Goal: Task Accomplishment & Management: Complete application form

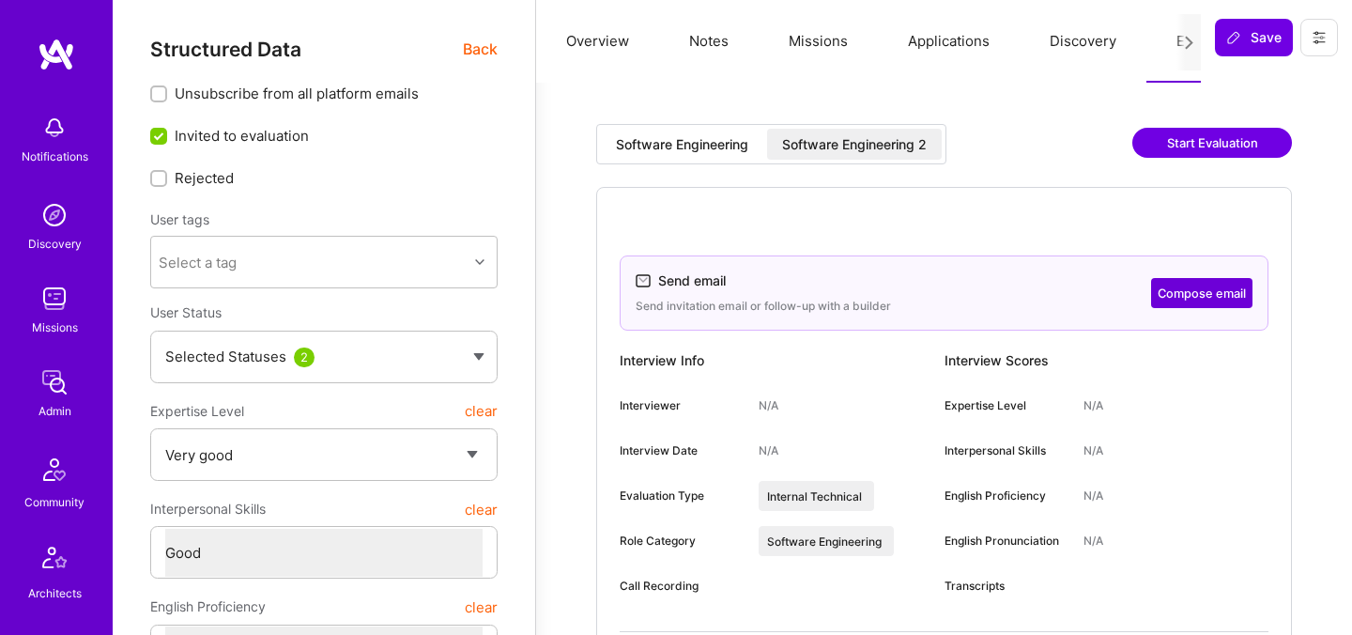
select select "5"
select select "4"
select select "6"
select select "US"
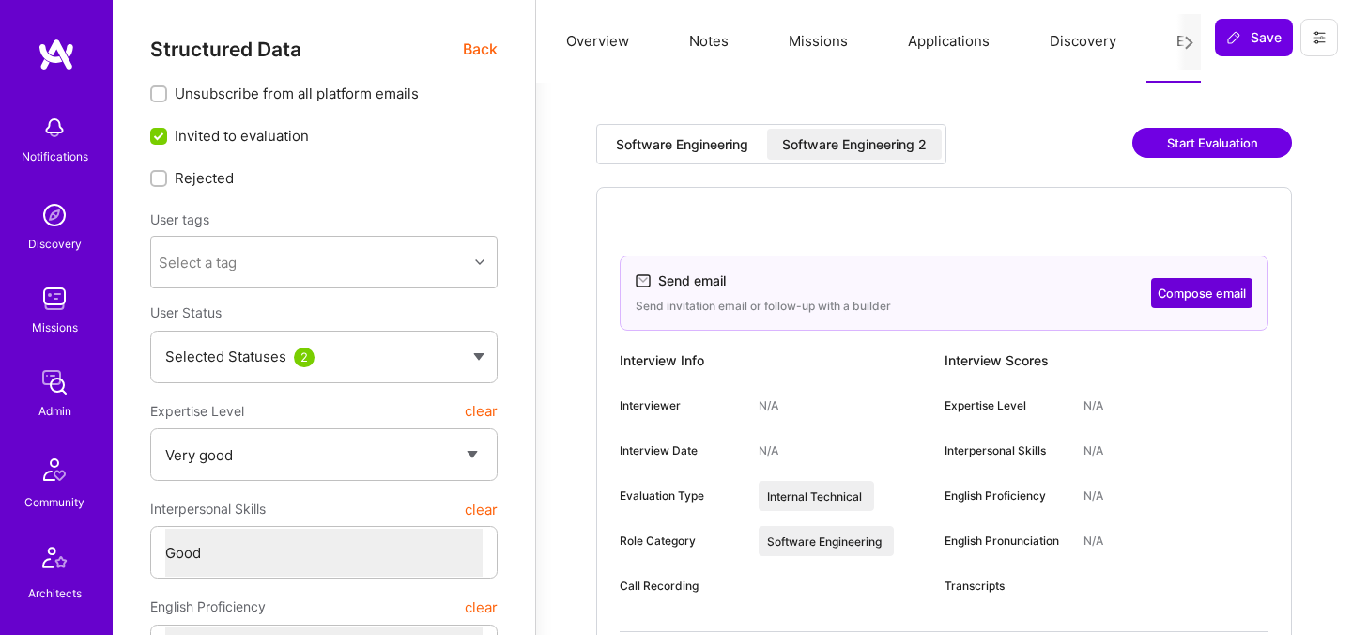
select select "Future Date"
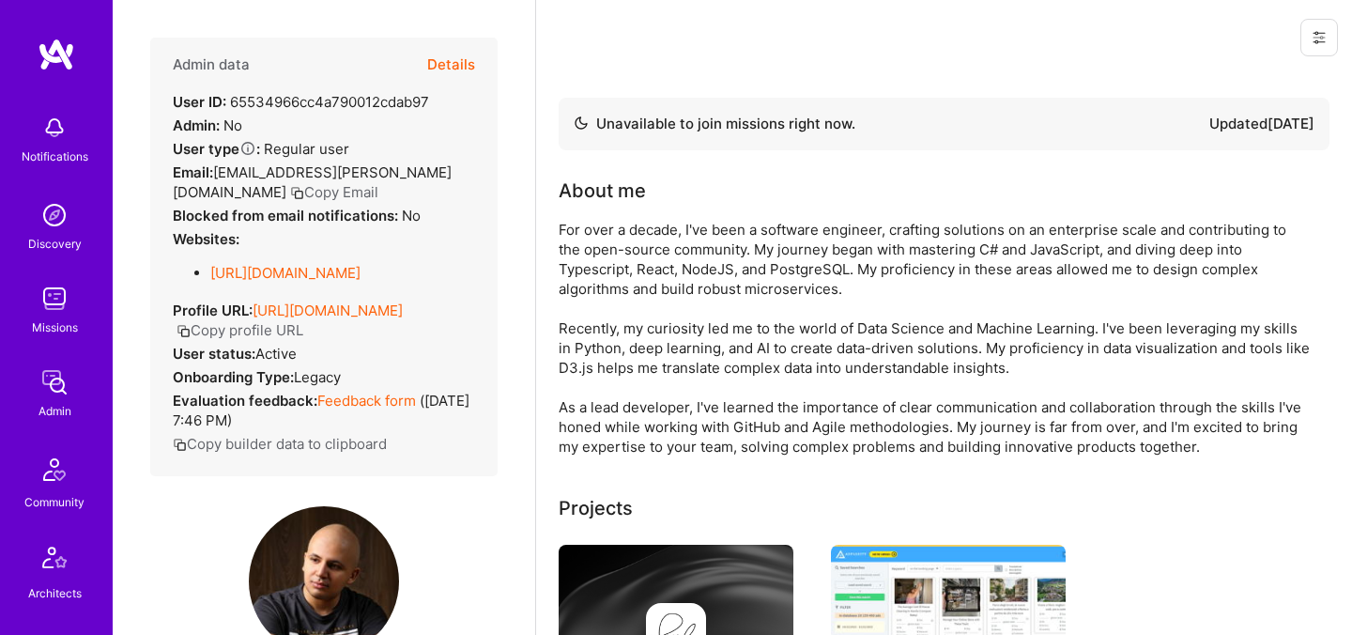
click at [469, 62] on button "Details" at bounding box center [451, 65] width 48 height 54
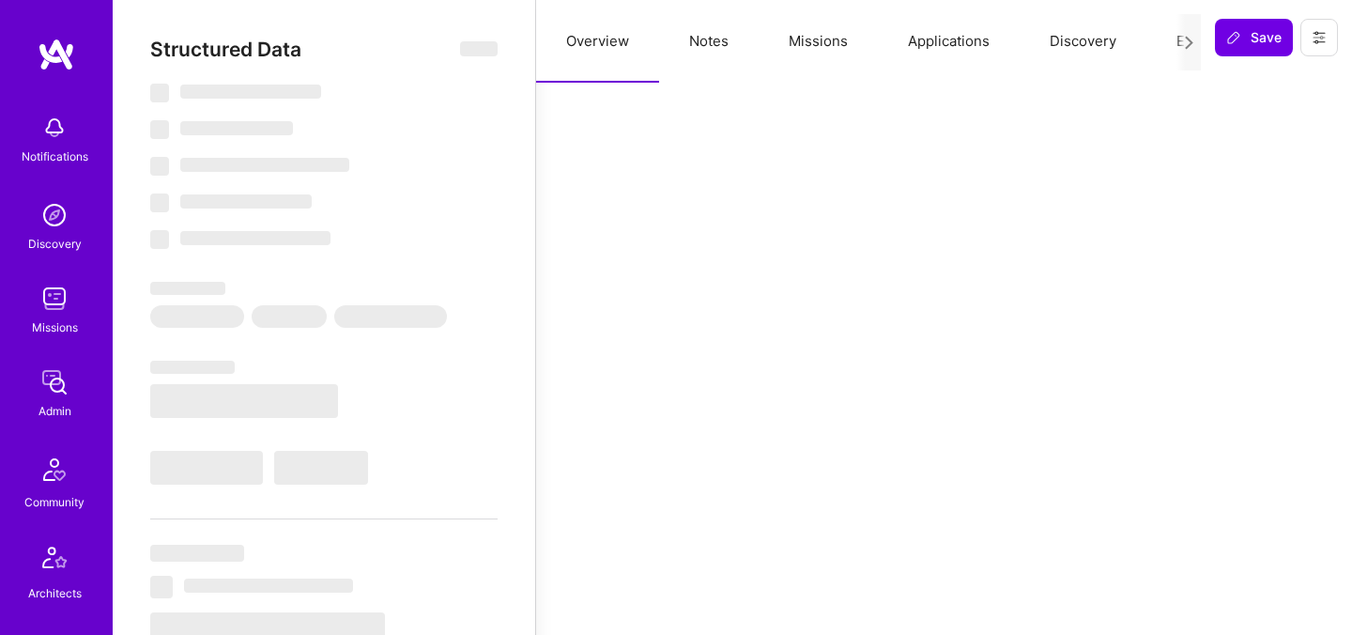
click at [1162, 43] on button "Evaluation" at bounding box center [1210, 41] width 129 height 83
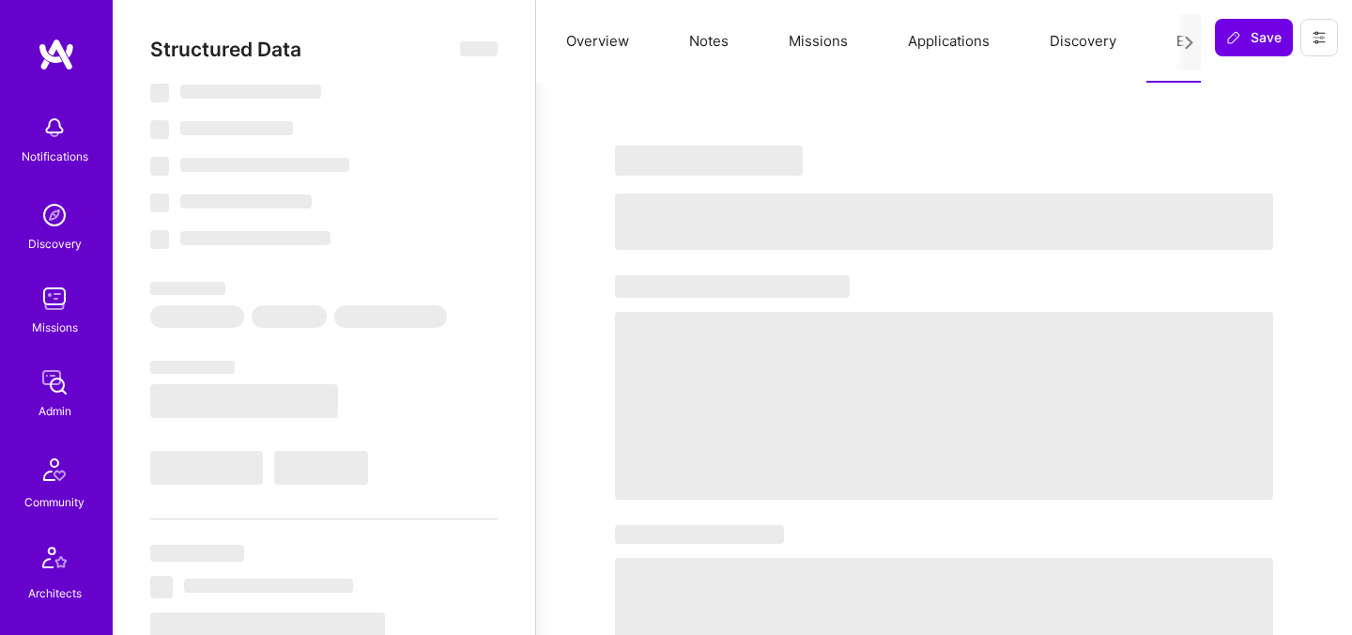
select select "Not Available"
select select "1 Month"
select select "5"
select select "4"
select select "6"
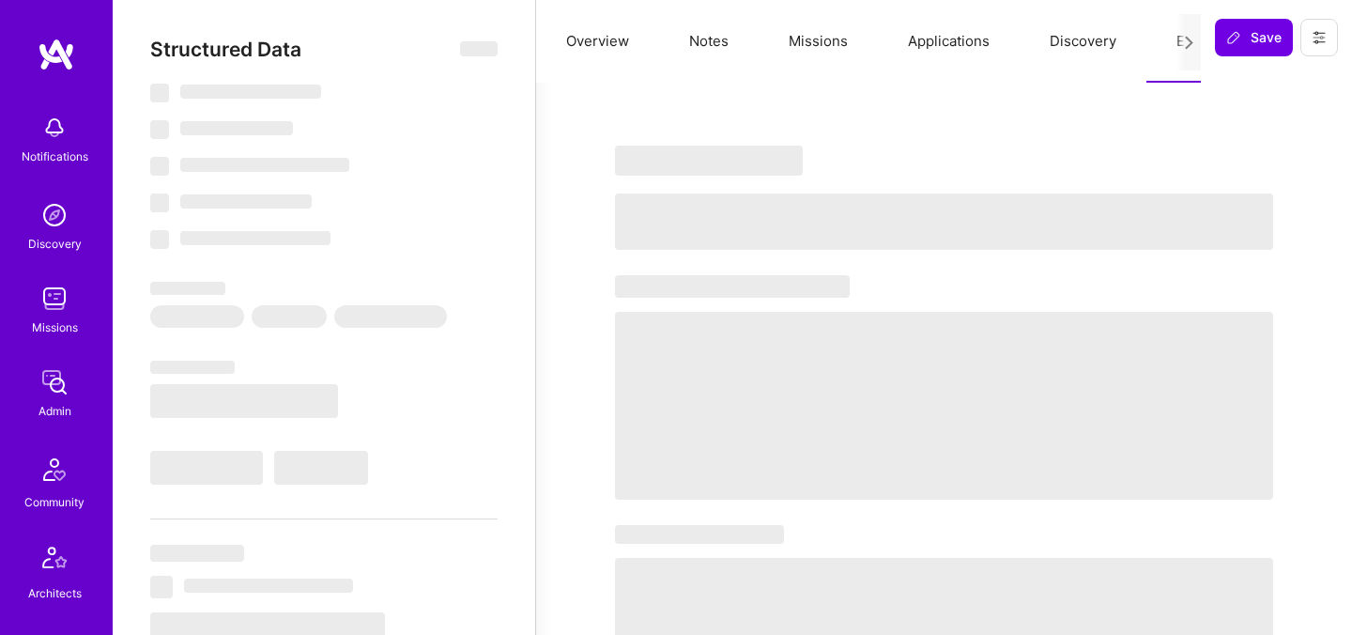
select select "6"
select select "TR"
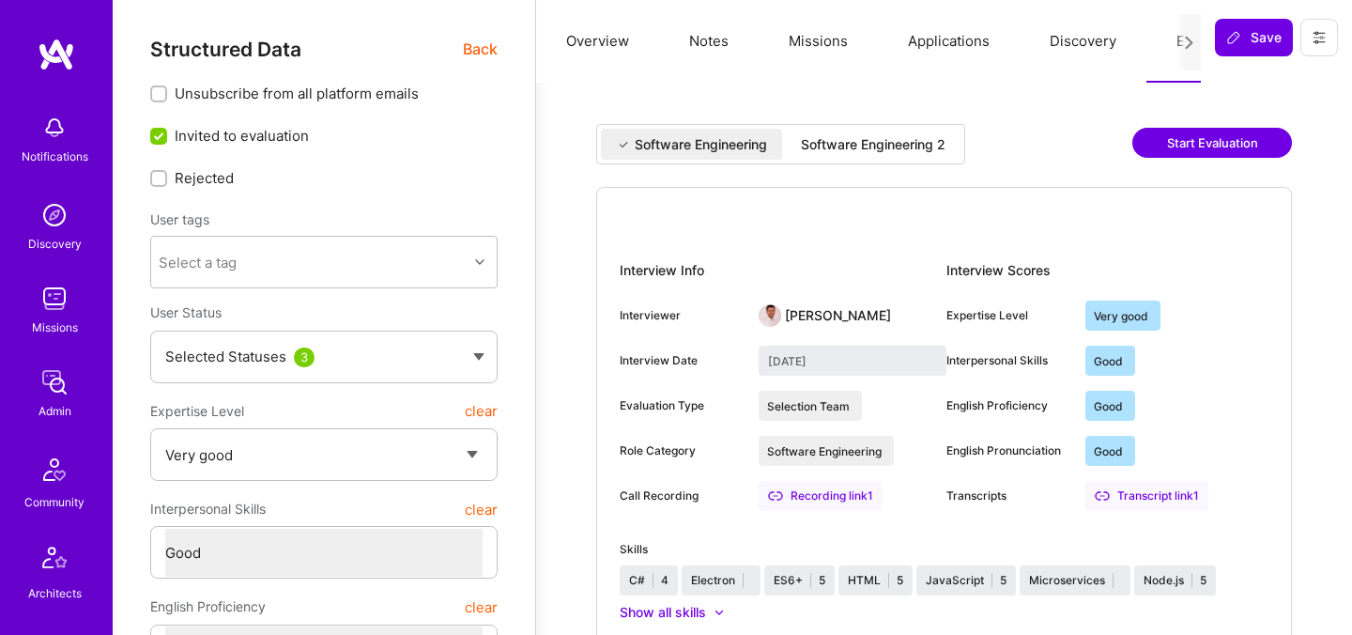
click at [906, 144] on div "Software Engineering 2" at bounding box center [873, 144] width 145 height 19
type input "[DATE]"
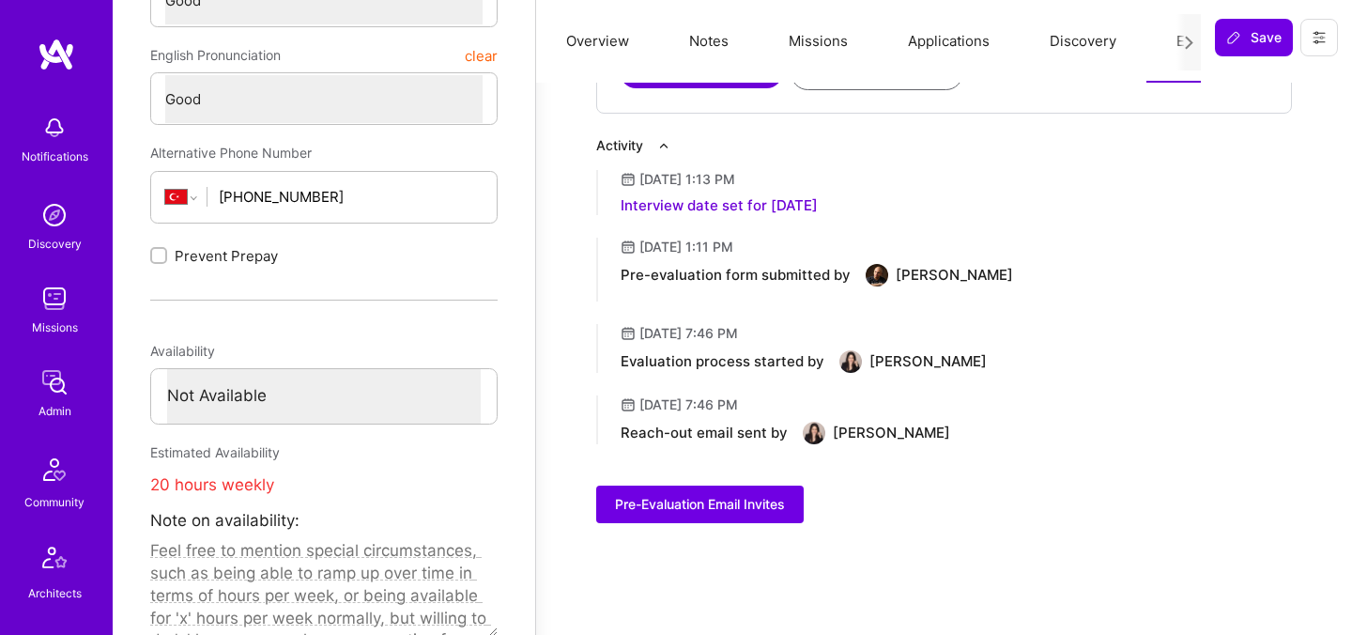
scroll to position [582, 0]
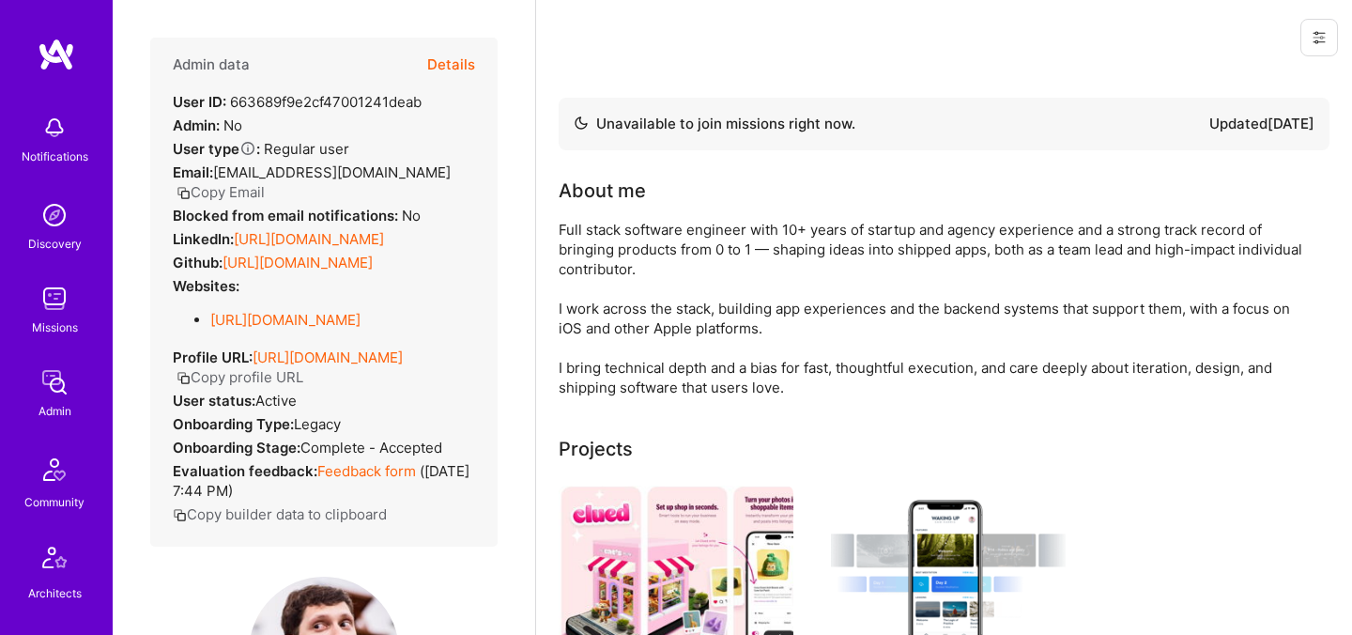
click at [469, 65] on button "Details" at bounding box center [451, 65] width 48 height 54
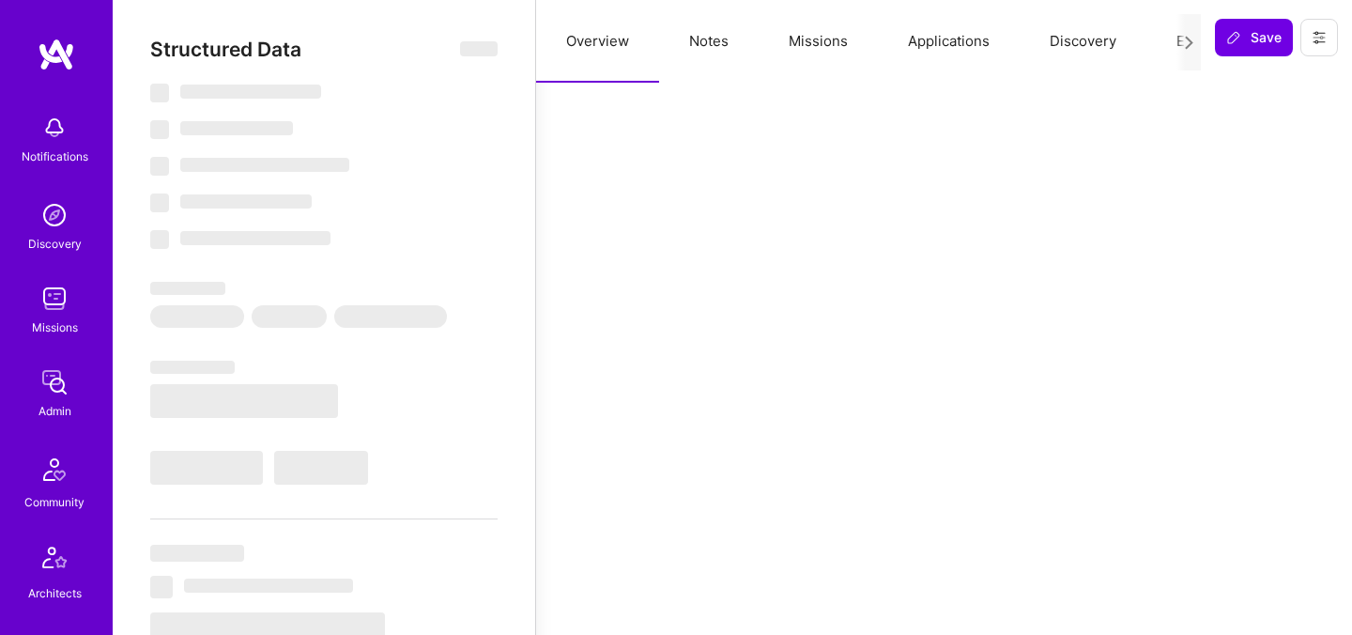
select select "Not Available"
select select "3 Months"
select select "7"
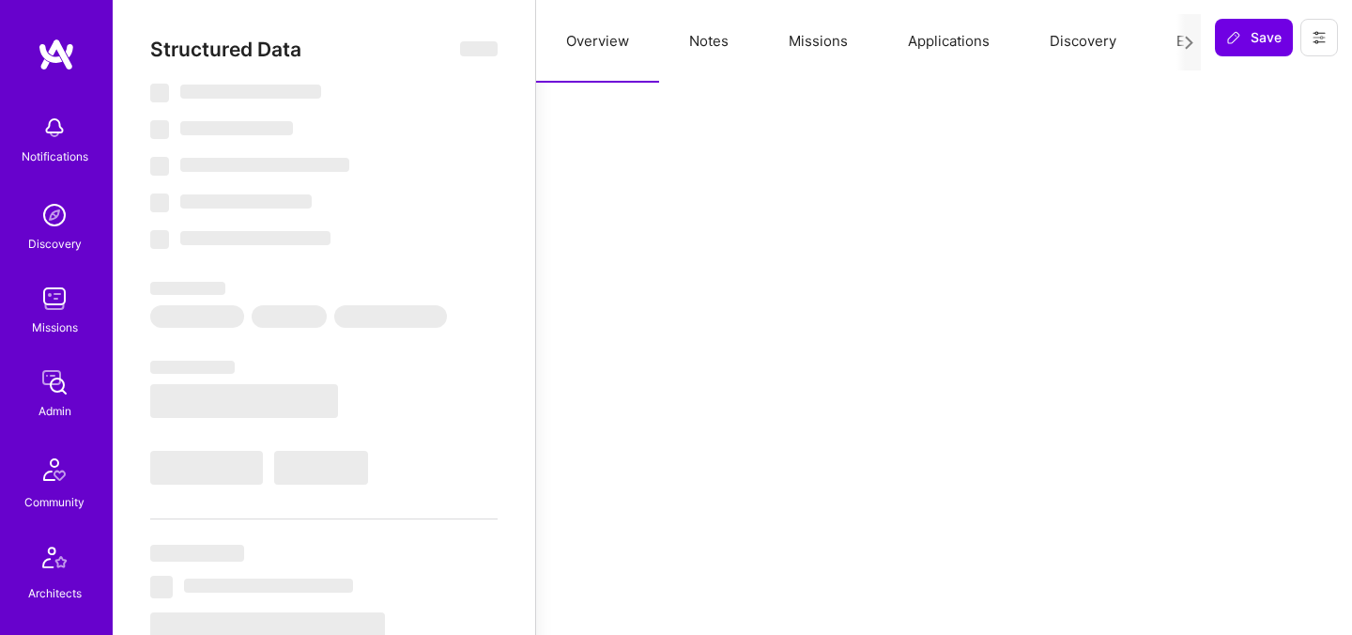
select select "7"
select select "BR"
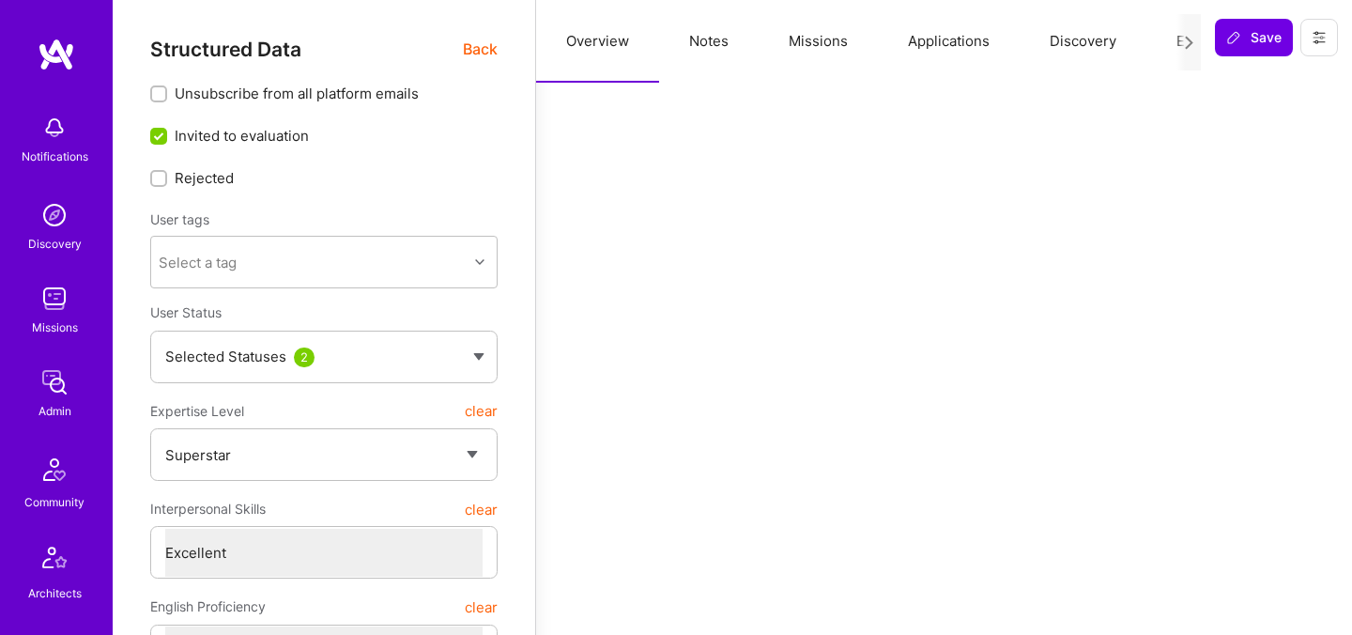
click at [1172, 42] on button "Evaluation" at bounding box center [1210, 41] width 129 height 83
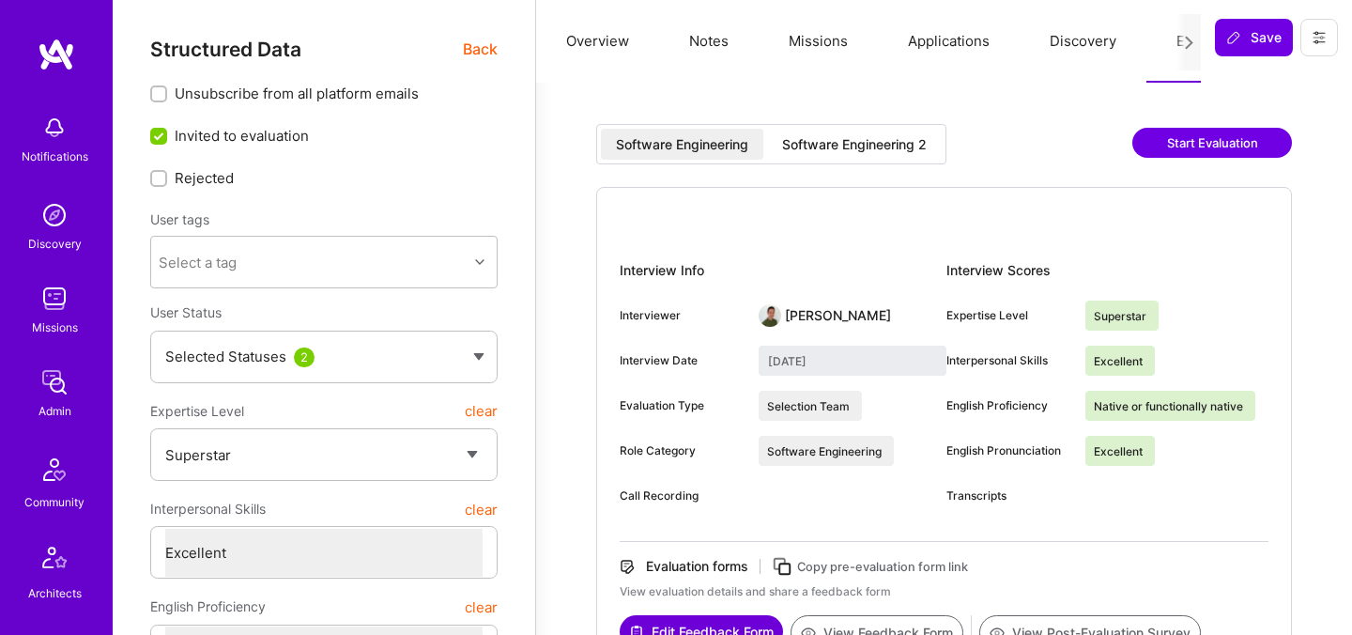
click at [1172, 42] on button "Evaluation" at bounding box center [1210, 41] width 129 height 83
click at [889, 146] on div "Software Engineering 2" at bounding box center [854, 144] width 145 height 19
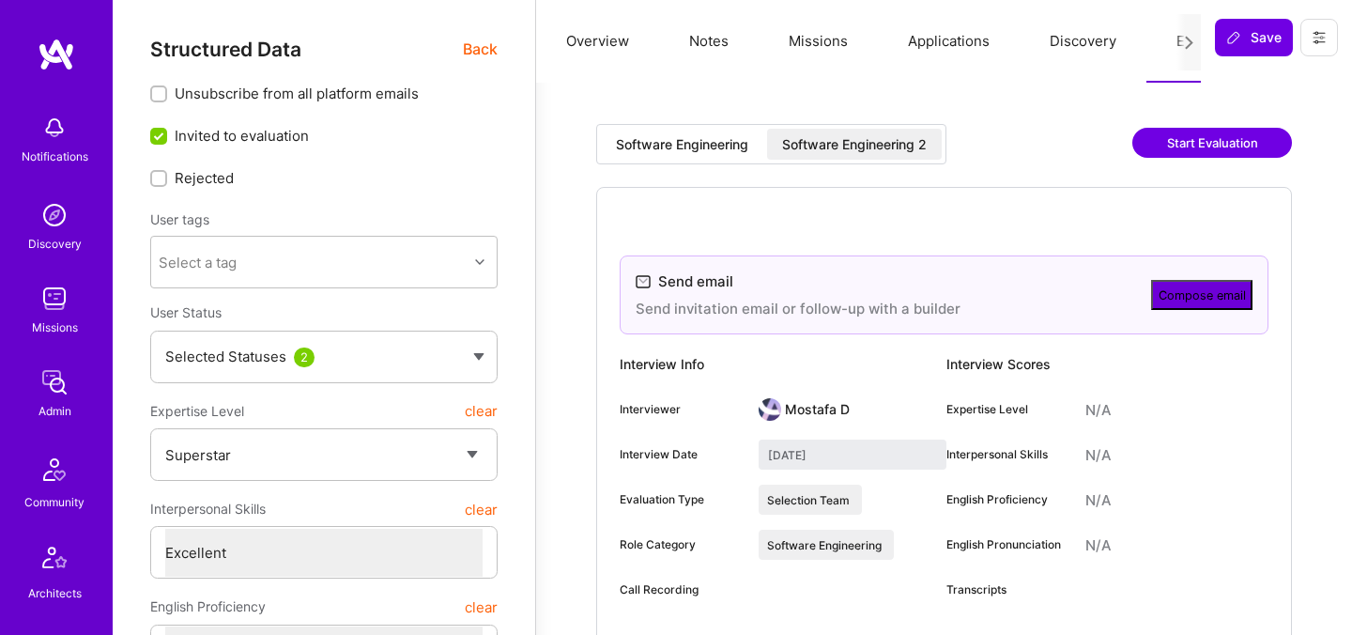
type input "August 20, 2025"
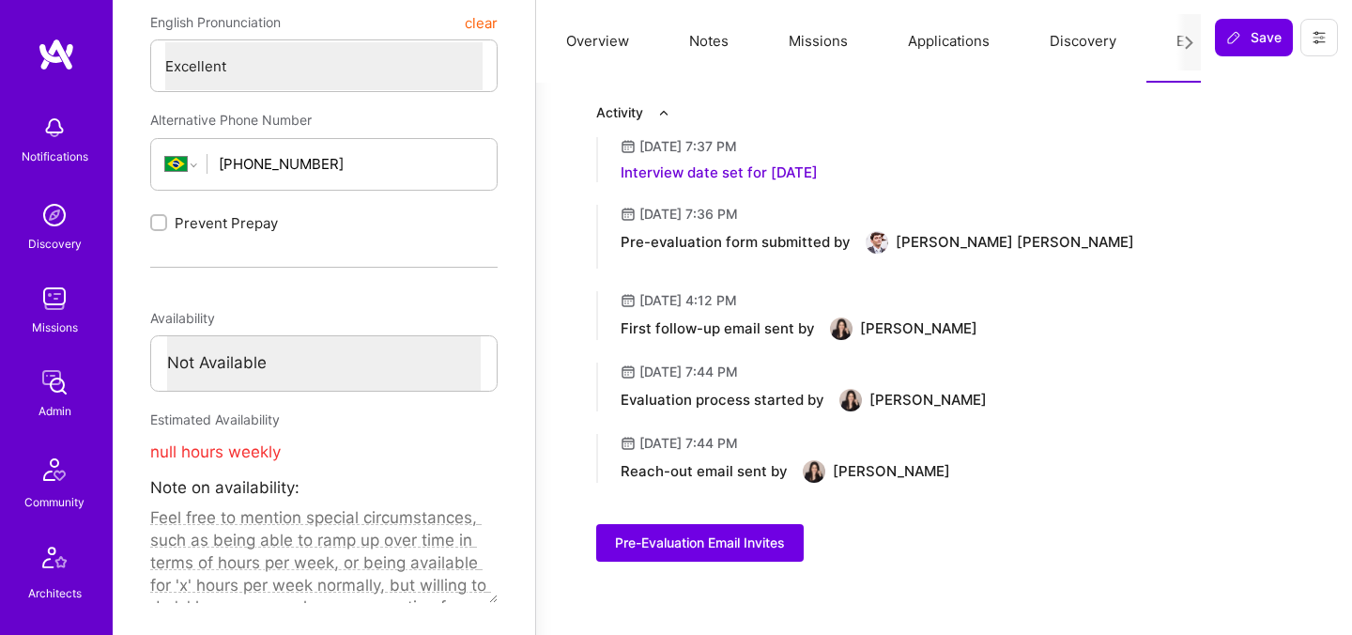
scroll to position [684, 0]
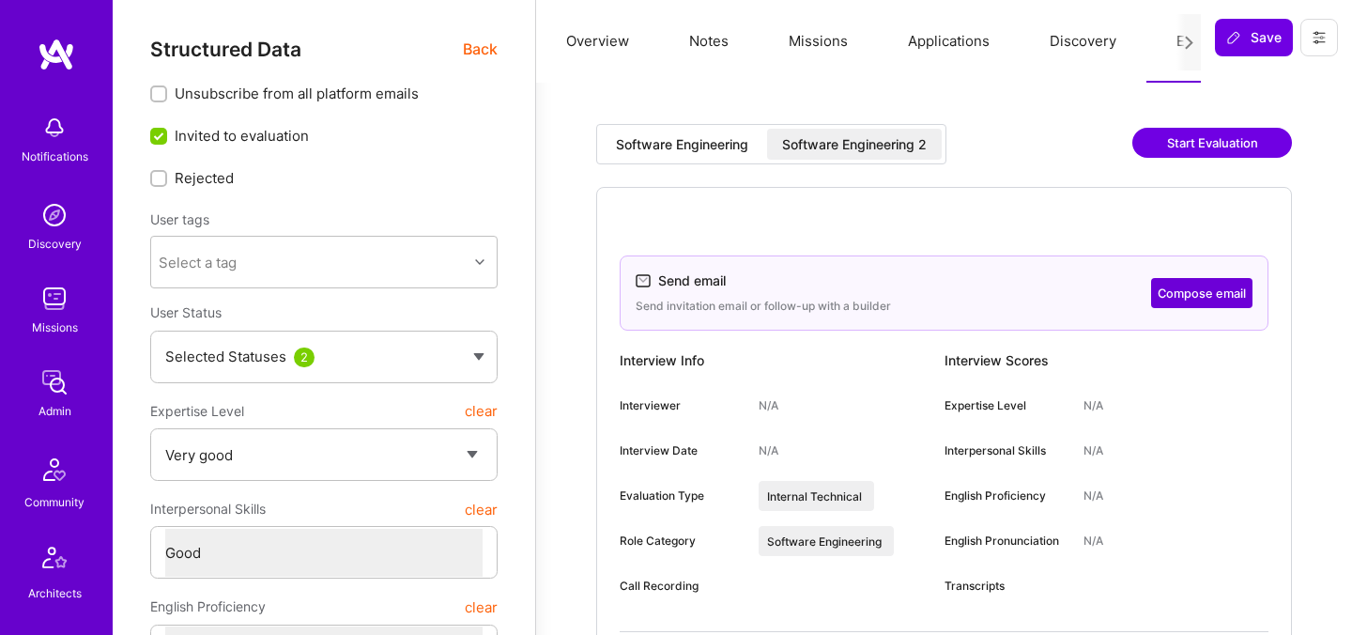
select select "5"
select select "4"
select select "6"
select select "US"
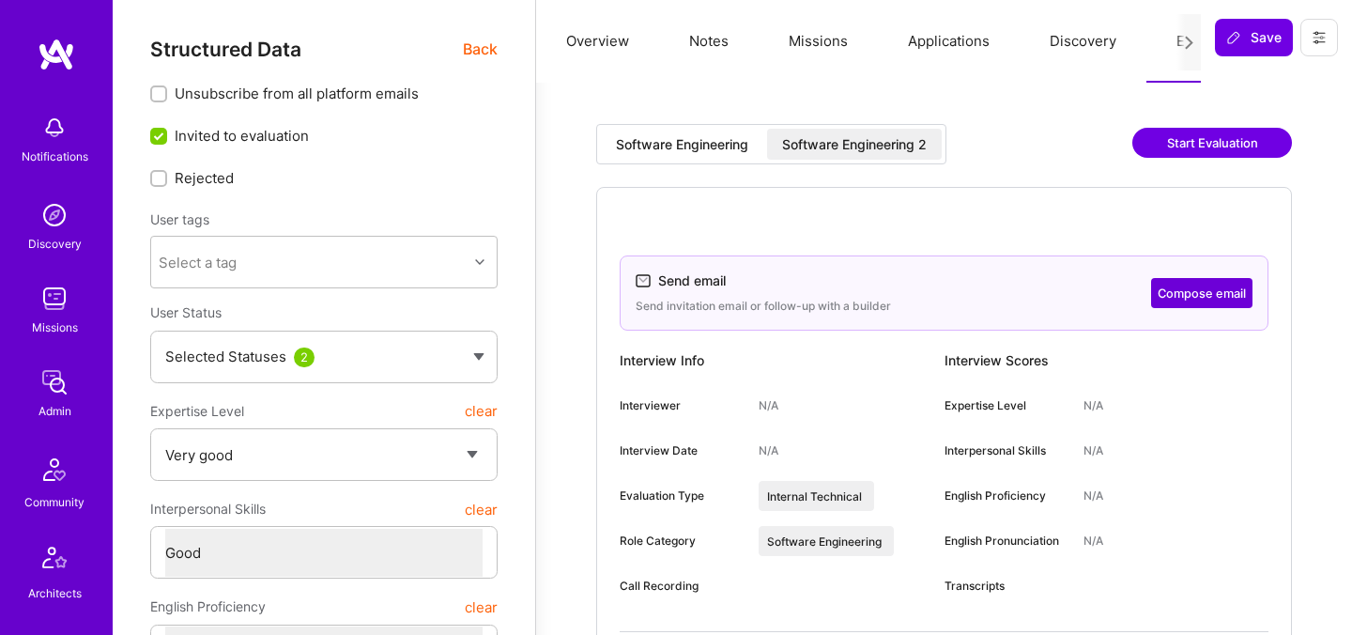
select select "Future Date"
